Goal: Transaction & Acquisition: Subscribe to service/newsletter

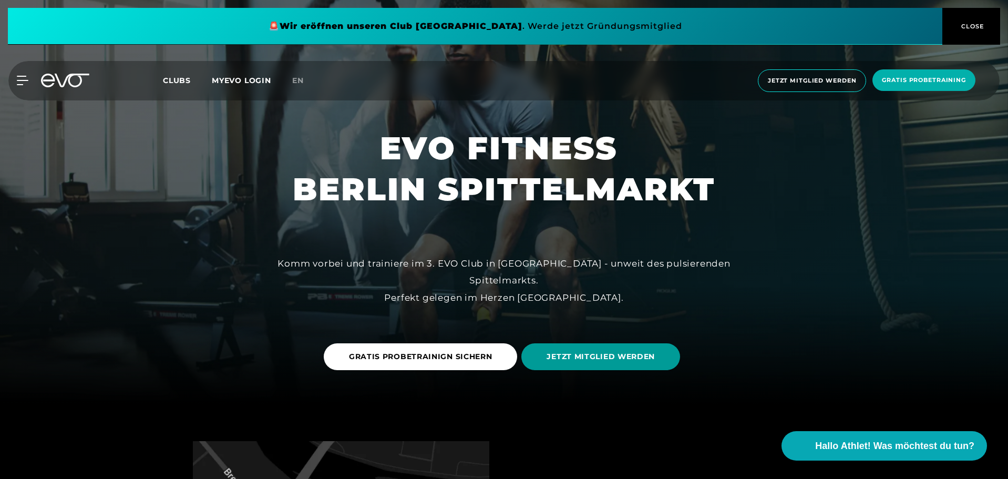
scroll to position [83, 0]
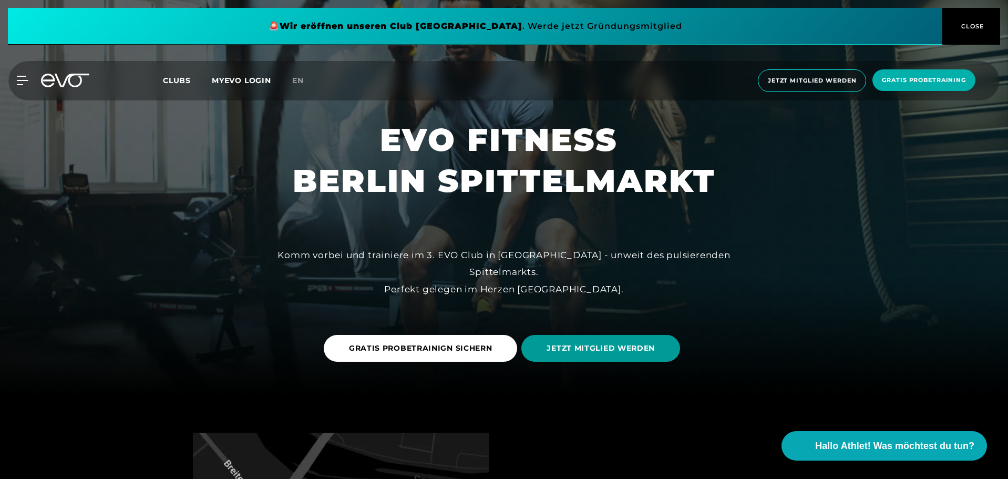
click at [597, 348] on span "JETZT MITGLIED WERDEN" at bounding box center [601, 348] width 108 height 11
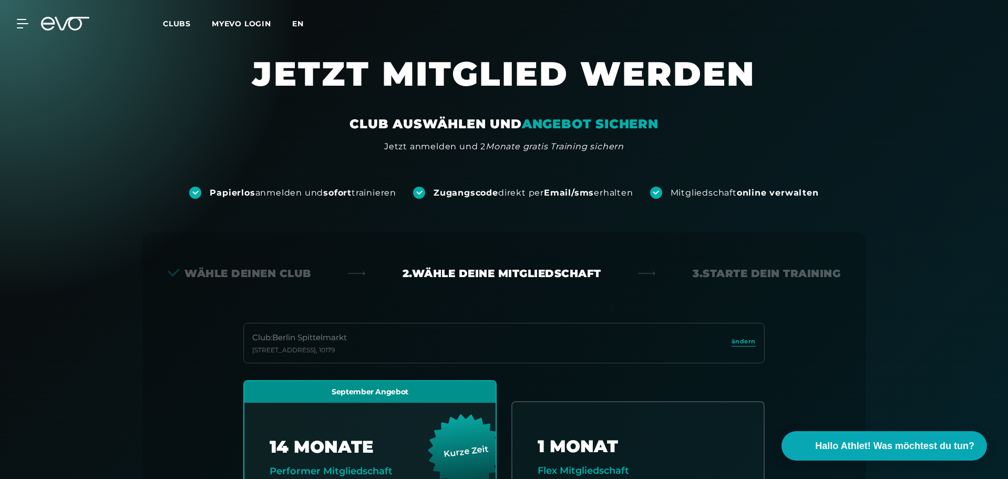
click at [295, 26] on span "en" at bounding box center [298, 23] width 12 height 9
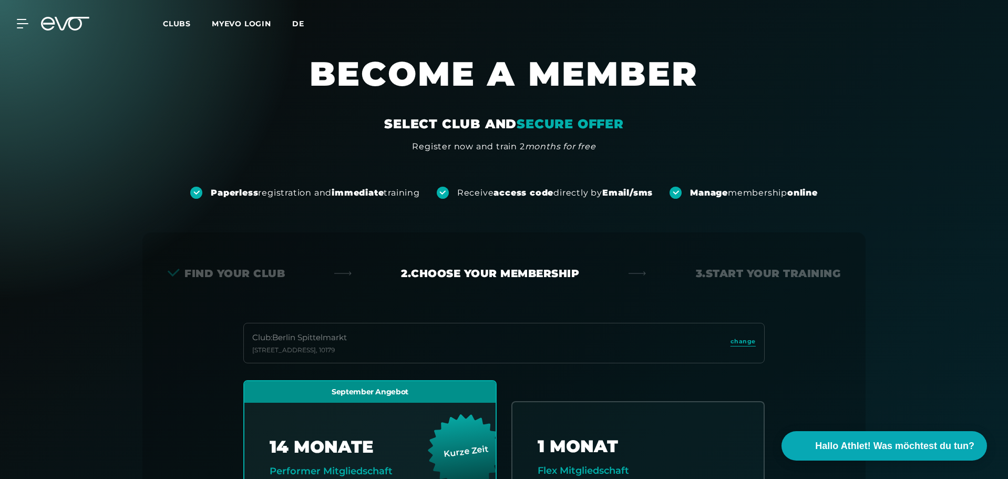
click at [298, 21] on span "de" at bounding box center [298, 23] width 12 height 9
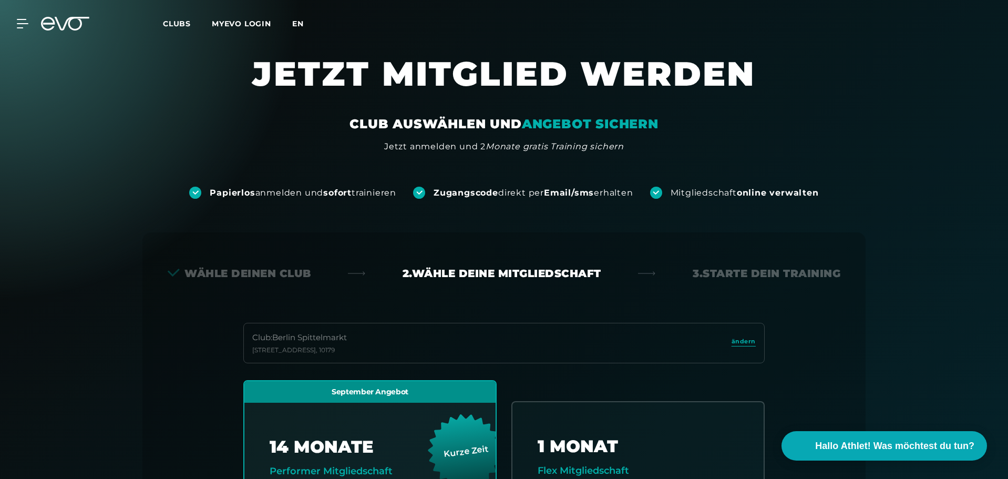
click at [302, 24] on span "en" at bounding box center [298, 23] width 12 height 9
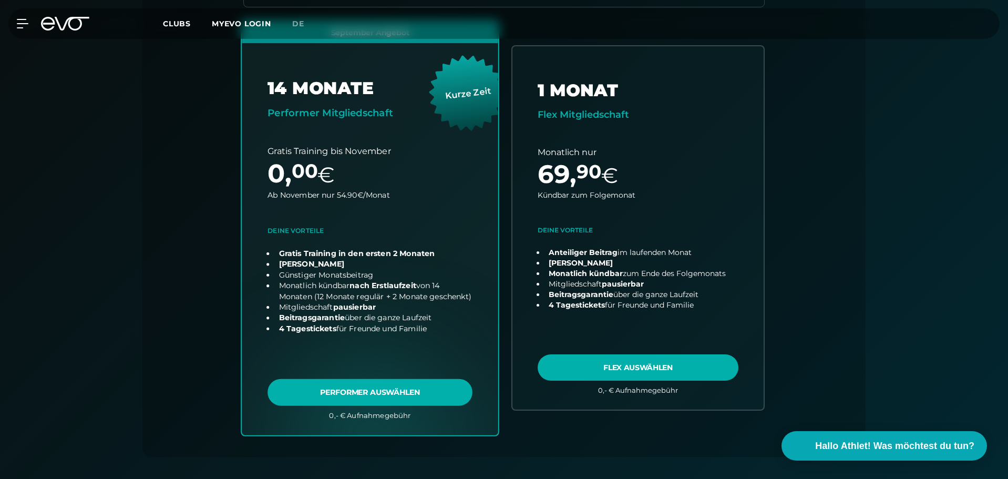
scroll to position [362, 0]
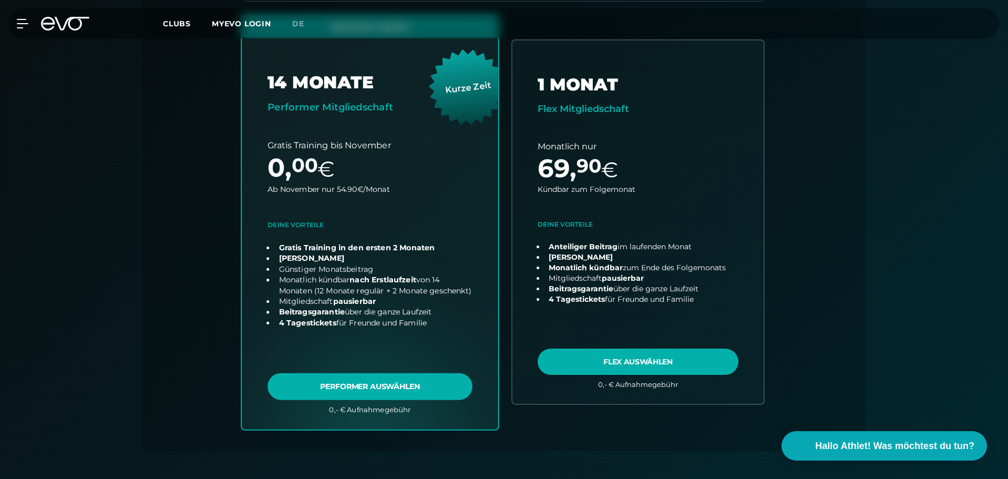
click at [368, 388] on link "choose plan" at bounding box center [370, 222] width 256 height 414
click at [371, 385] on link "choose plan" at bounding box center [370, 222] width 256 height 414
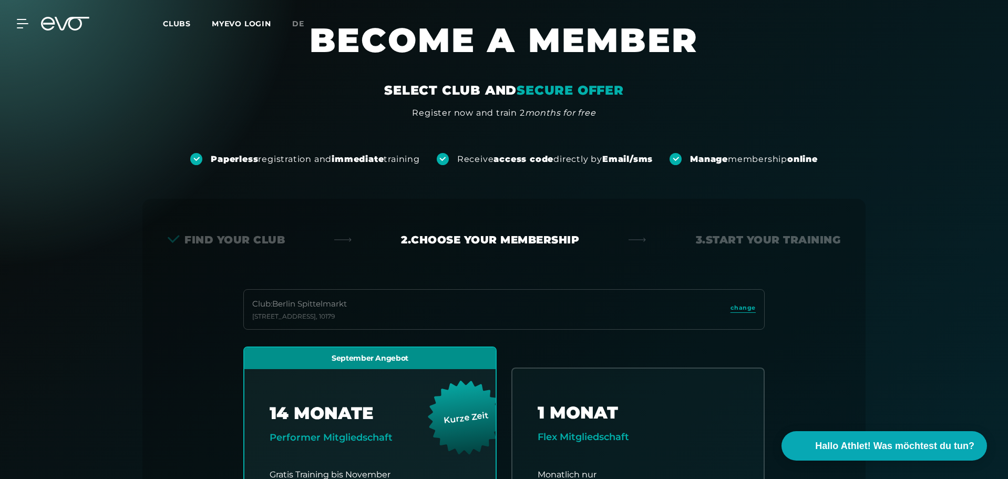
scroll to position [30, 0]
